Goal: Use online tool/utility: Use online tool/utility

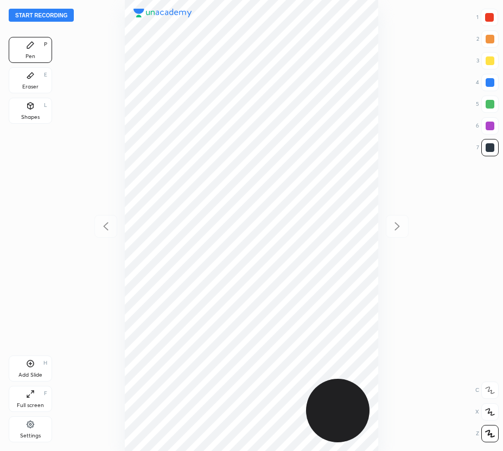
scroll to position [451, 329]
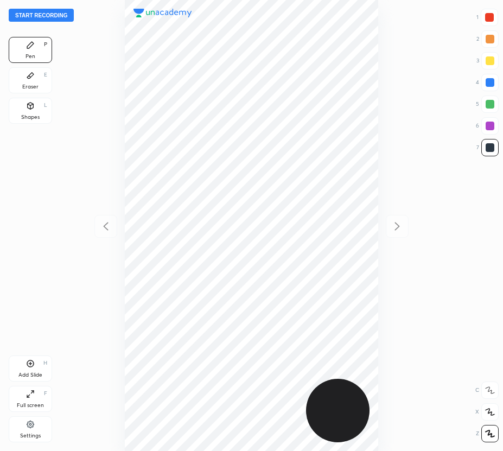
scroll to position [451, 329]
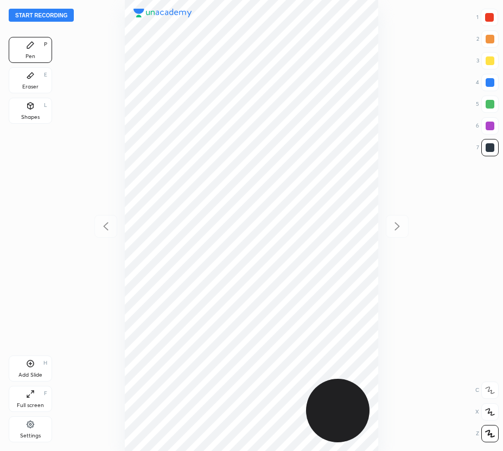
scroll to position [451, 329]
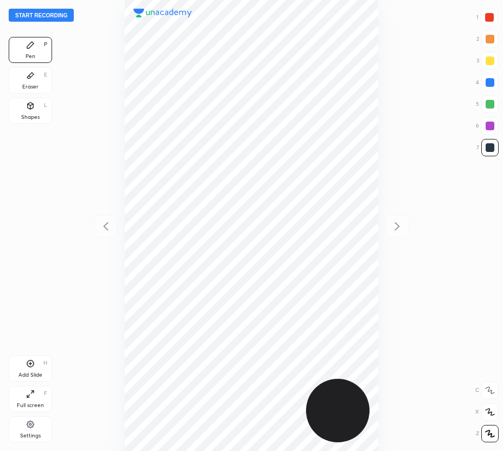
scroll to position [451, 329]
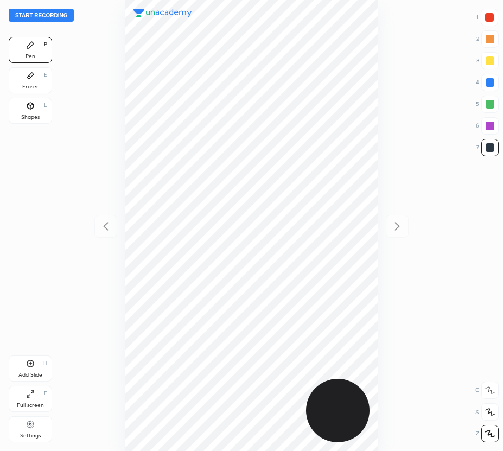
scroll to position [451, 329]
click at [62, 12] on button "Start recording" at bounding box center [41, 15] width 65 height 13
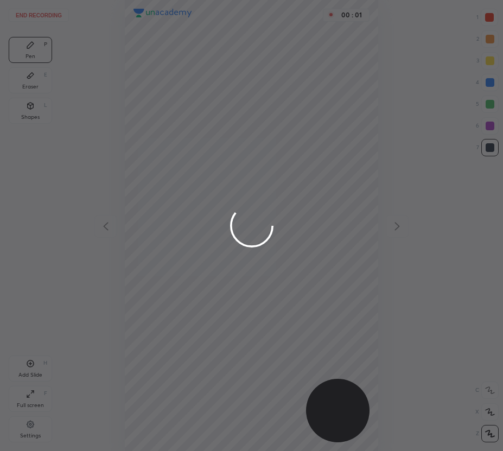
click at [489, 17] on div at bounding box center [251, 225] width 503 height 451
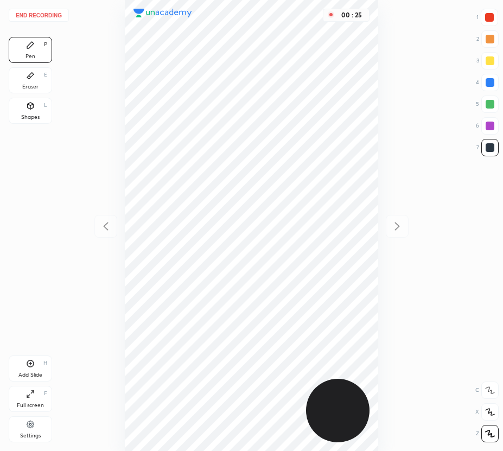
click at [494, 86] on div at bounding box center [489, 82] width 17 height 17
click at [491, 135] on div "1 2 3 4 5 6 7" at bounding box center [487, 85] width 23 height 152
click at [501, 126] on div "End recording 1 2 3 4 5 6 7 R O A L C X Z Erase all C X Z Pen P Eraser E Shapes…" at bounding box center [251, 225] width 503 height 451
click at [490, 125] on div at bounding box center [489, 125] width 9 height 9
click at [25, 366] on div "Add Slide H" at bounding box center [30, 368] width 43 height 26
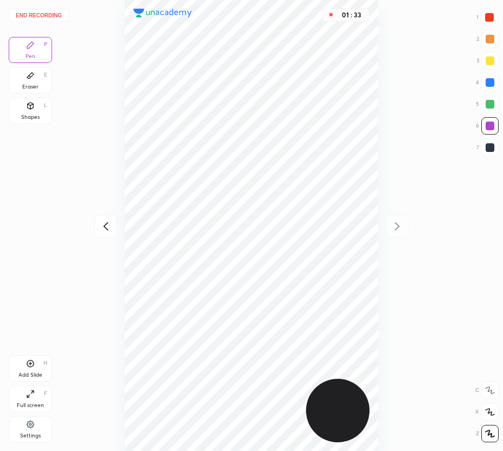
drag, startPoint x: 487, startPoint y: 17, endPoint x: 450, endPoint y: 30, distance: 39.1
click at [486, 17] on div at bounding box center [489, 17] width 9 height 9
drag, startPoint x: 29, startPoint y: 363, endPoint x: 25, endPoint y: 369, distance: 6.8
click at [27, 364] on icon at bounding box center [30, 363] width 9 height 9
drag, startPoint x: 492, startPoint y: 83, endPoint x: 405, endPoint y: 174, distance: 125.8
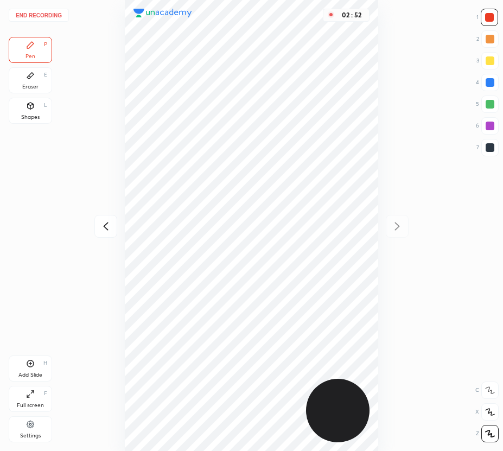
click at [492, 84] on div at bounding box center [489, 82] width 9 height 9
click at [34, 362] on div "Add Slide H" at bounding box center [30, 368] width 43 height 26
click at [489, 14] on div at bounding box center [489, 17] width 17 height 17
click at [43, 105] on div "Shapes L" at bounding box center [30, 111] width 43 height 26
click at [490, 85] on div at bounding box center [489, 82] width 9 height 9
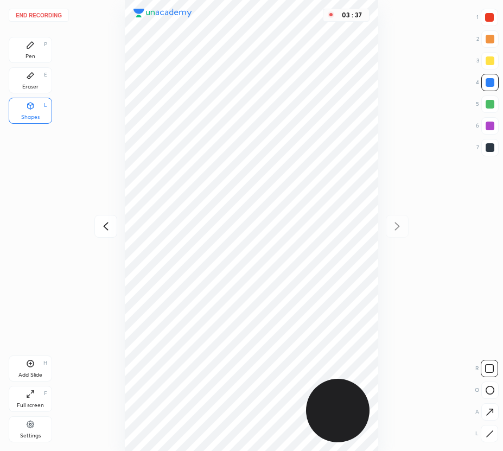
drag, startPoint x: 29, startPoint y: 48, endPoint x: 100, endPoint y: 124, distance: 104.0
click at [31, 52] on div "Pen P" at bounding box center [30, 50] width 43 height 26
click at [489, 105] on div at bounding box center [489, 104] width 9 height 9
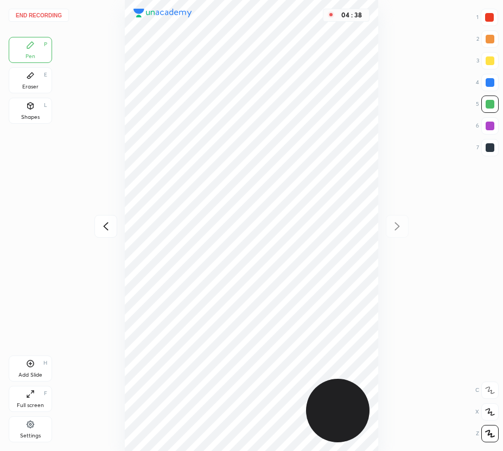
click at [31, 364] on icon at bounding box center [30, 363] width 9 height 9
drag, startPoint x: 33, startPoint y: 75, endPoint x: 111, endPoint y: 132, distance: 96.7
click at [39, 80] on div "Eraser E" at bounding box center [30, 80] width 43 height 26
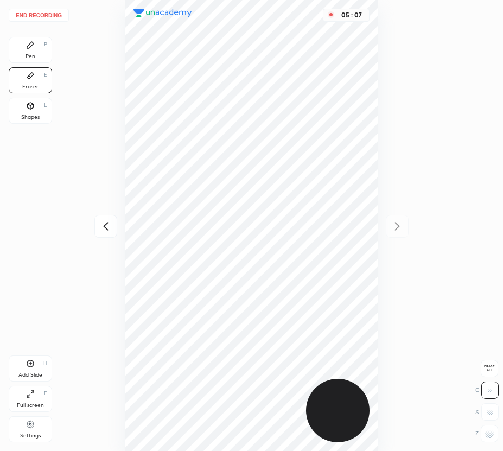
click at [40, 55] on div "Pen P" at bounding box center [30, 50] width 43 height 26
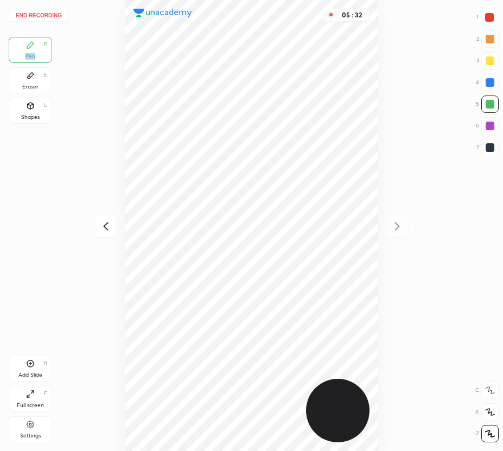
click at [37, 9] on button "End recording" at bounding box center [39, 15] width 60 height 13
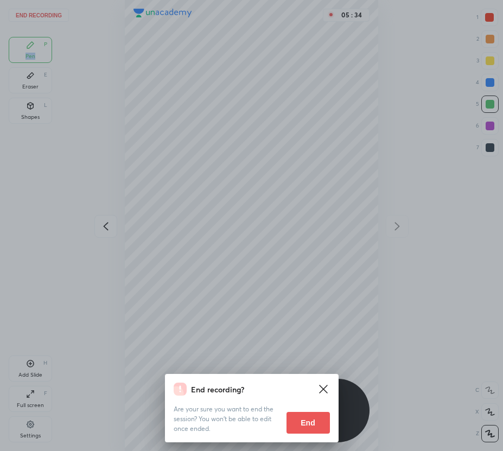
drag, startPoint x: 318, startPoint y: 417, endPoint x: 317, endPoint y: 409, distance: 7.8
click at [317, 414] on button "End" at bounding box center [307, 423] width 43 height 22
